Goal: Transaction & Acquisition: Purchase product/service

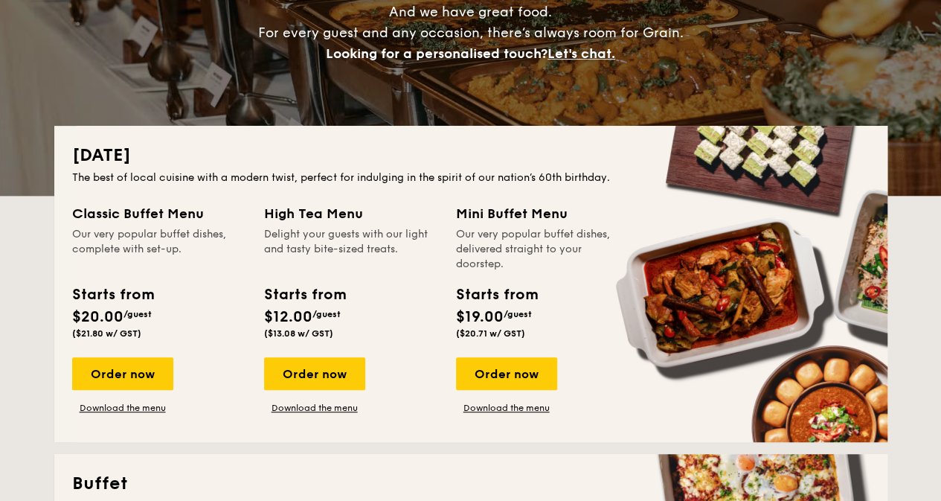
scroll to position [223, 0]
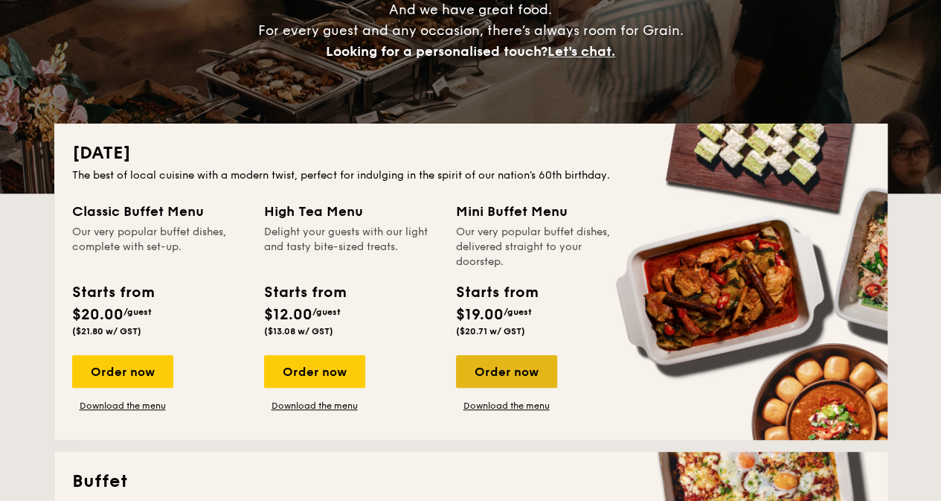
click at [510, 370] on div "Order now" at bounding box center [506, 371] width 101 height 33
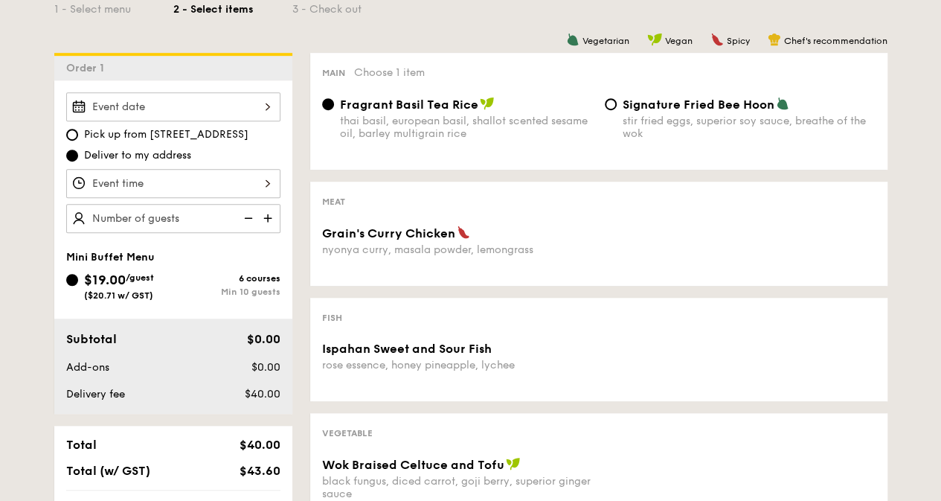
scroll to position [446, 0]
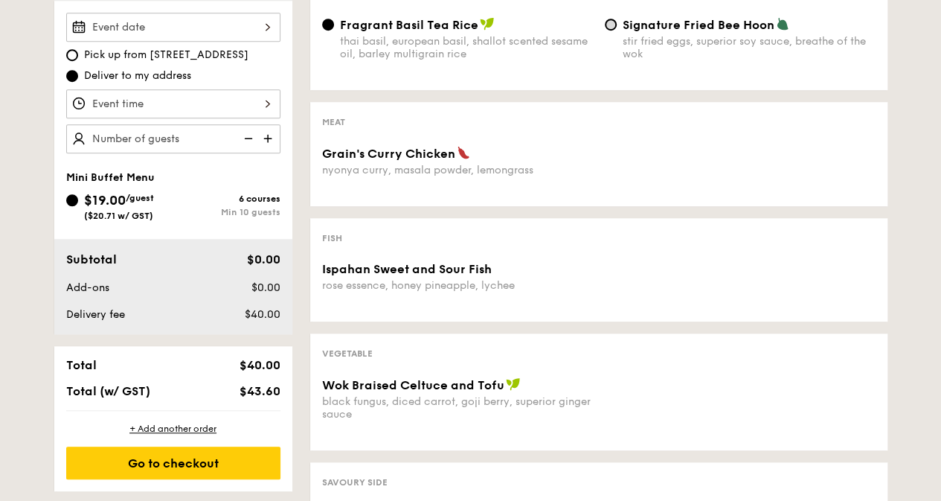
click at [607, 21] on div "Signature Fried Bee Hoon stir fried eggs, superior soy sauce, breathe of the wok" at bounding box center [740, 38] width 283 height 43
click at [609, 30] on input "Signature Fried Bee Hoon stir fried eggs, superior soy sauce, breathe of the wok" at bounding box center [611, 25] width 12 height 12
radio input "true"
